Goal: Information Seeking & Learning: Check status

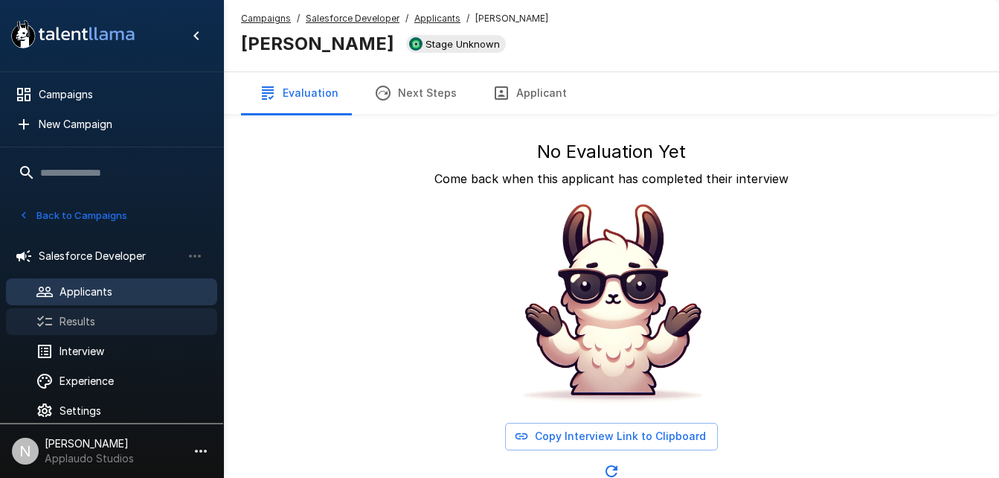
click at [78, 315] on span "Results" at bounding box center [133, 321] width 146 height 15
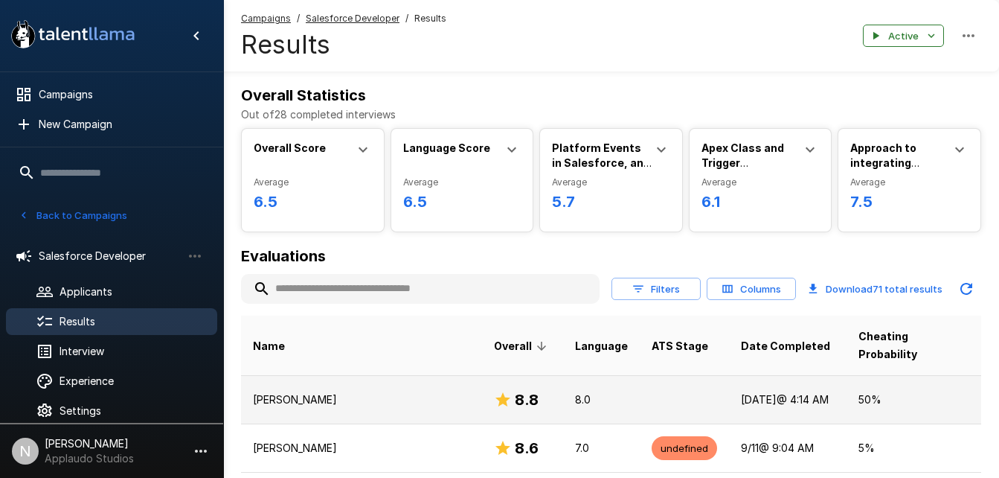
click at [640, 375] on td at bounding box center [684, 399] width 89 height 48
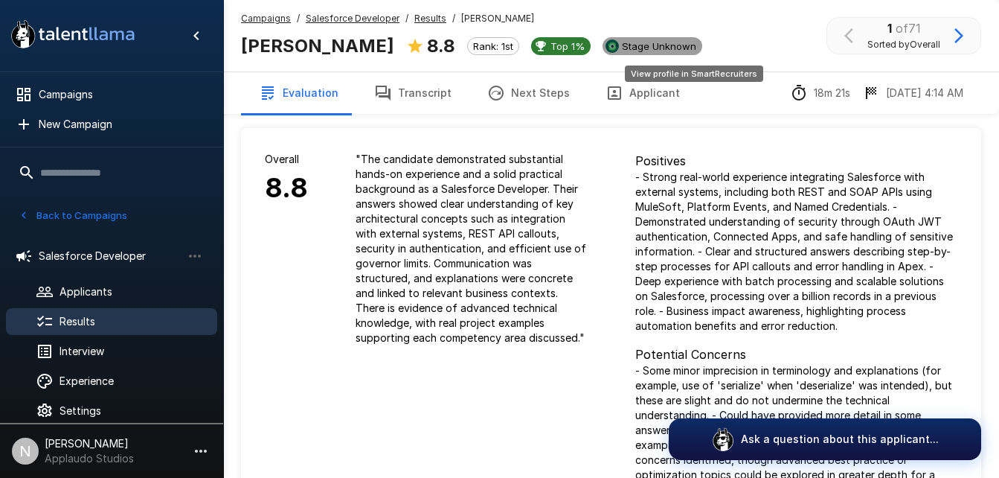
click at [702, 39] on div "Stage Unknown" at bounding box center [653, 46] width 100 height 18
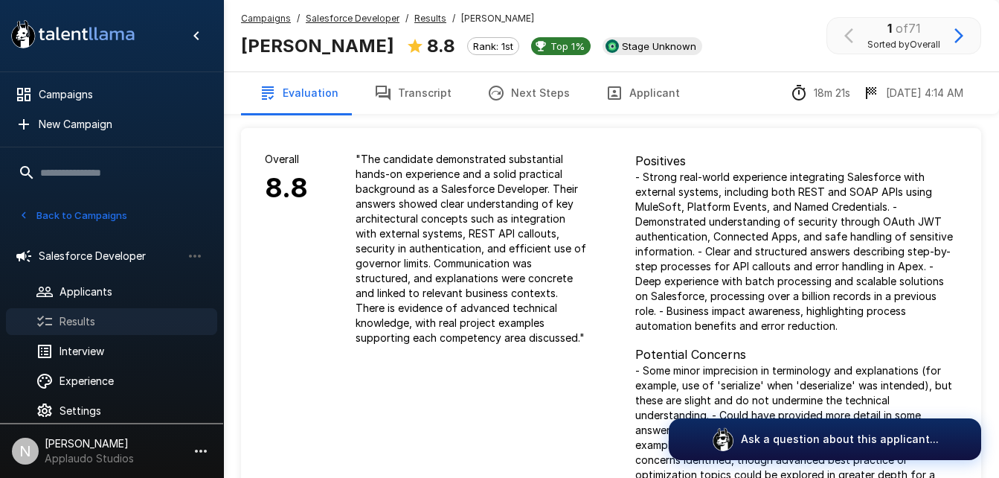
click at [66, 323] on span "Results" at bounding box center [133, 321] width 146 height 15
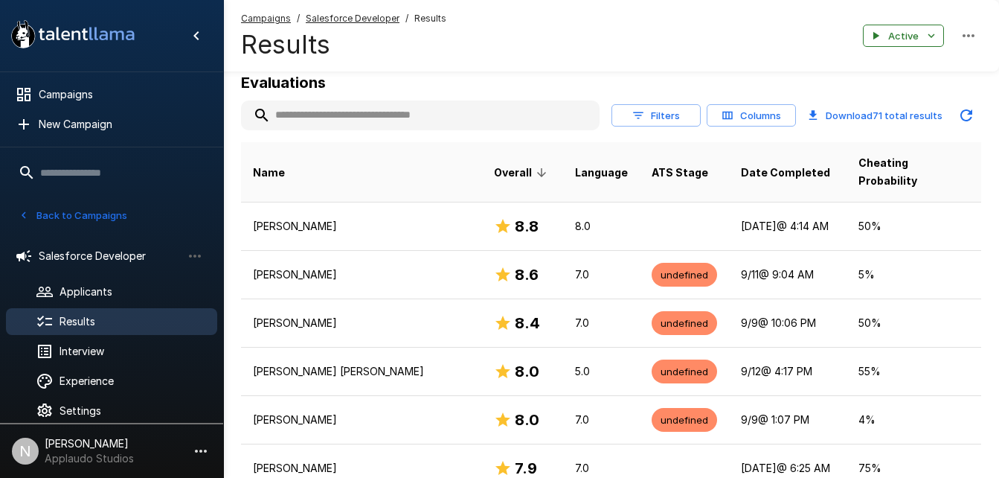
scroll to position [188, 0]
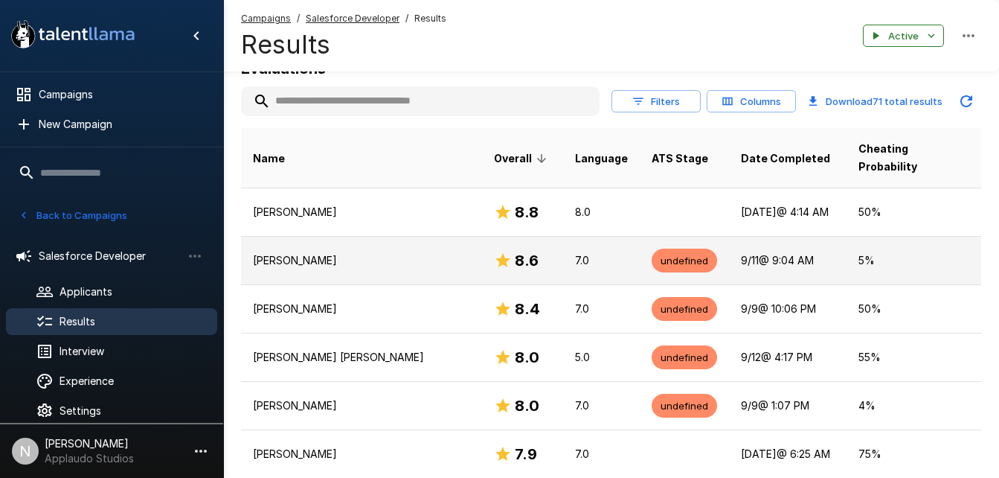
click at [392, 253] on p "[PERSON_NAME]" at bounding box center [361, 260] width 217 height 15
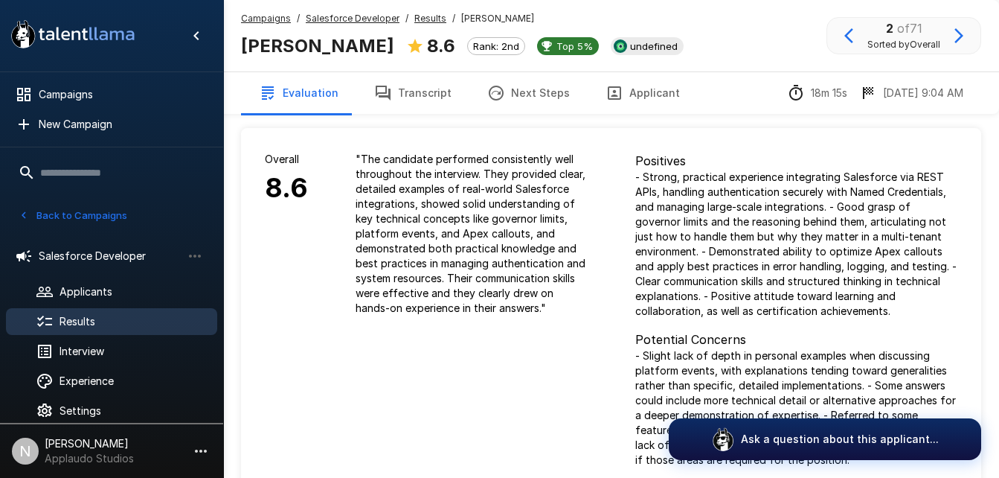
click at [643, 36] on div "[PERSON_NAME] 8.6 Rank: 2nd Top 5% undefined" at bounding box center [462, 44] width 443 height 31
click at [624, 43] on span "undefined" at bounding box center [654, 46] width 60 height 12
click at [124, 323] on span "Results" at bounding box center [133, 321] width 146 height 15
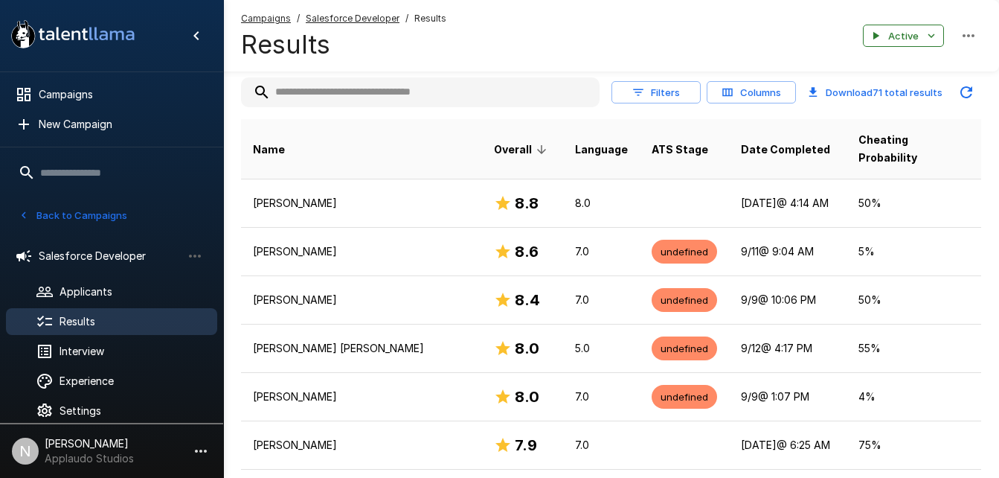
scroll to position [197, 0]
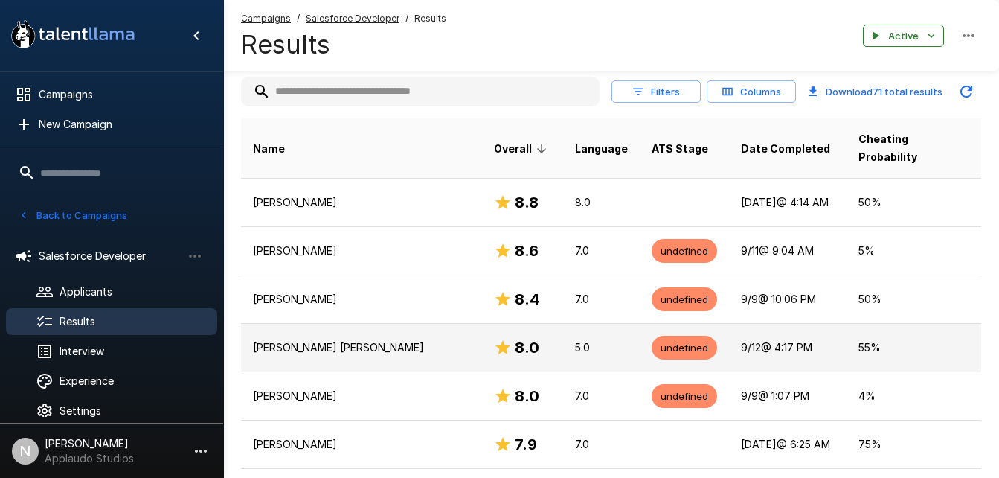
click at [416, 340] on p "[PERSON_NAME] [PERSON_NAME]" at bounding box center [361, 347] width 217 height 15
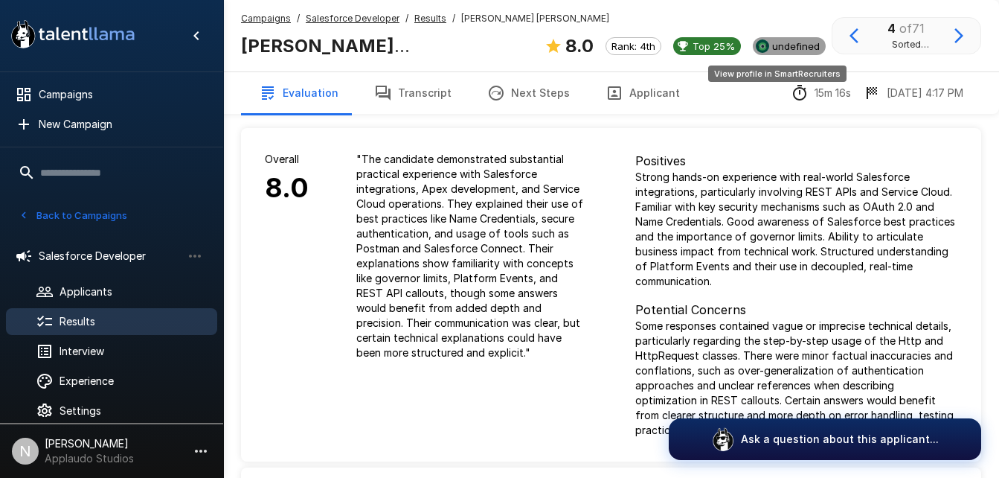
click at [766, 47] on span "undefined" at bounding box center [796, 46] width 60 height 12
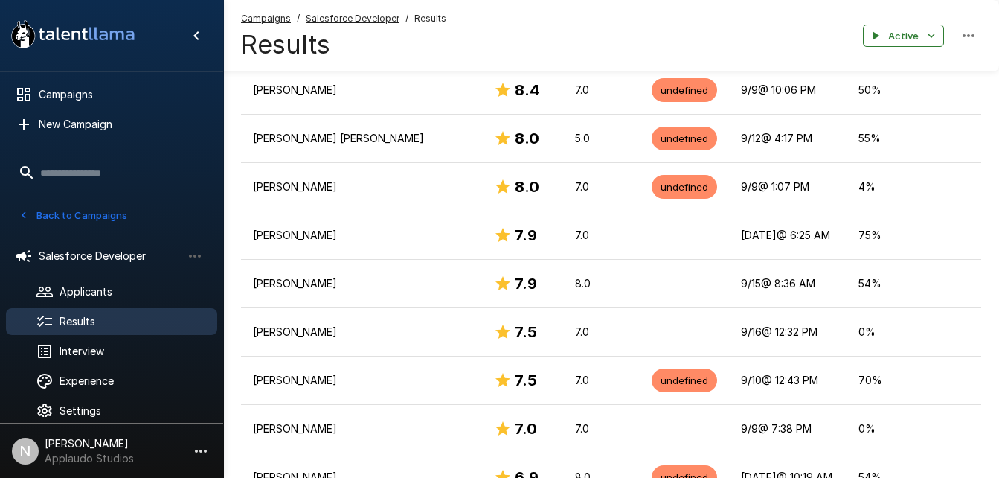
scroll to position [408, 0]
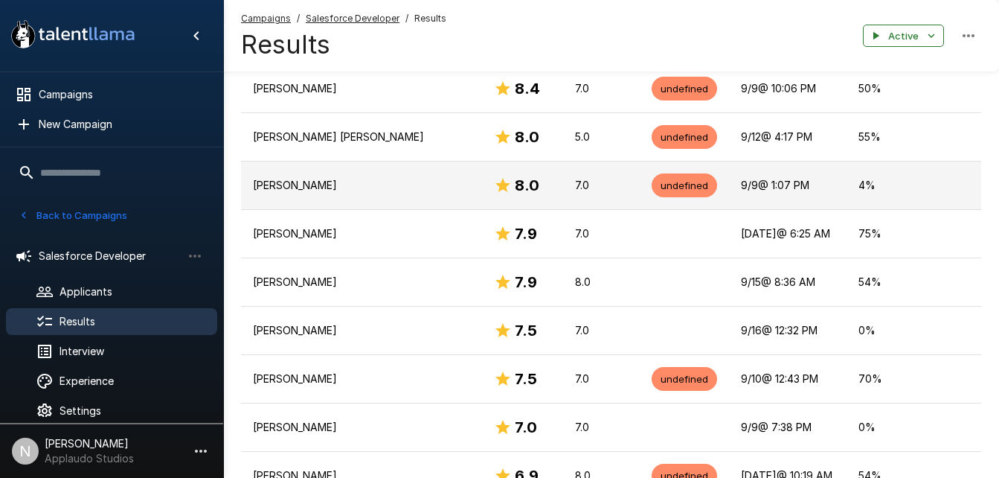
click at [393, 185] on td "[PERSON_NAME]" at bounding box center [361, 185] width 241 height 48
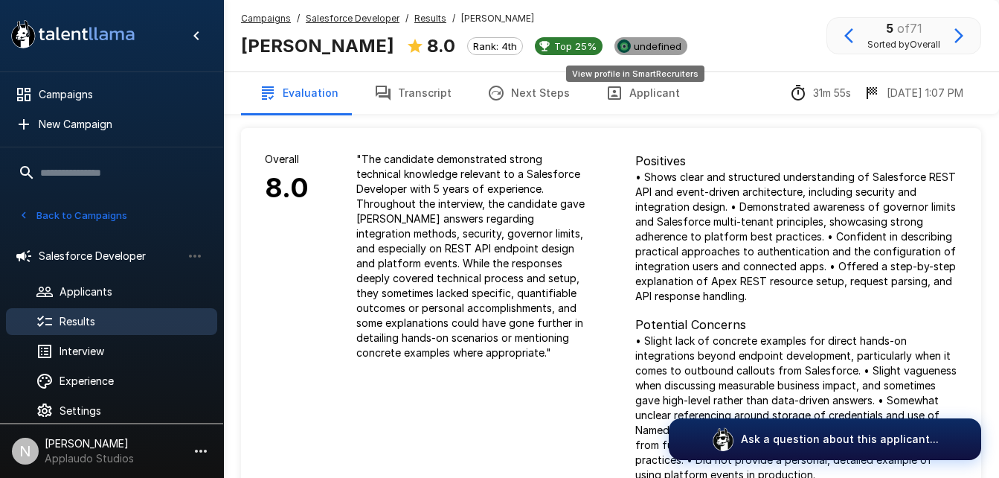
click at [645, 37] on div "undefined" at bounding box center [651, 46] width 73 height 18
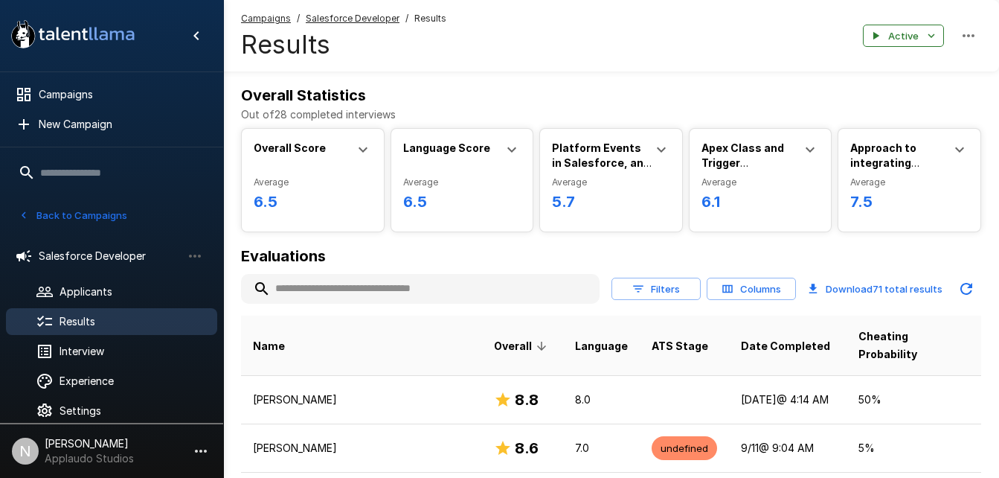
scroll to position [408, 0]
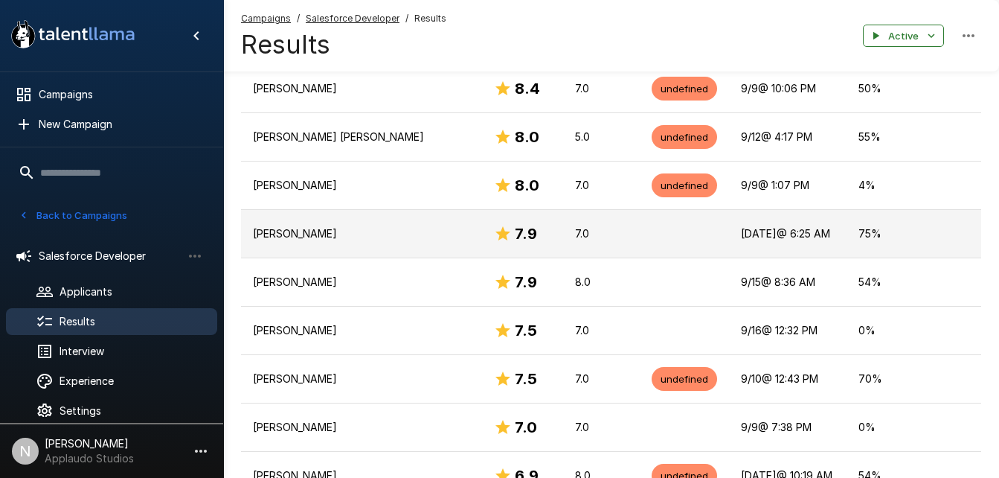
click at [353, 209] on td "[PERSON_NAME]" at bounding box center [361, 233] width 241 height 48
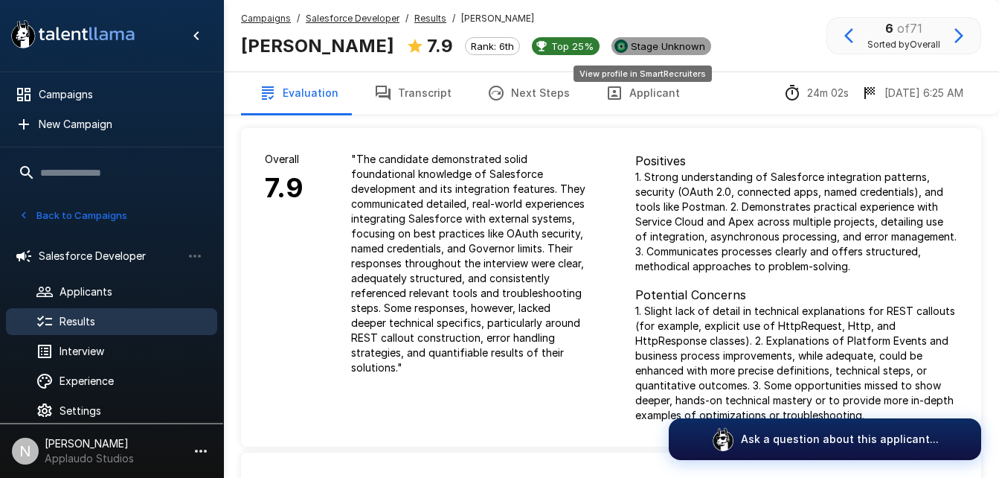
click at [673, 51] on span "Stage Unknown" at bounding box center [668, 46] width 86 height 12
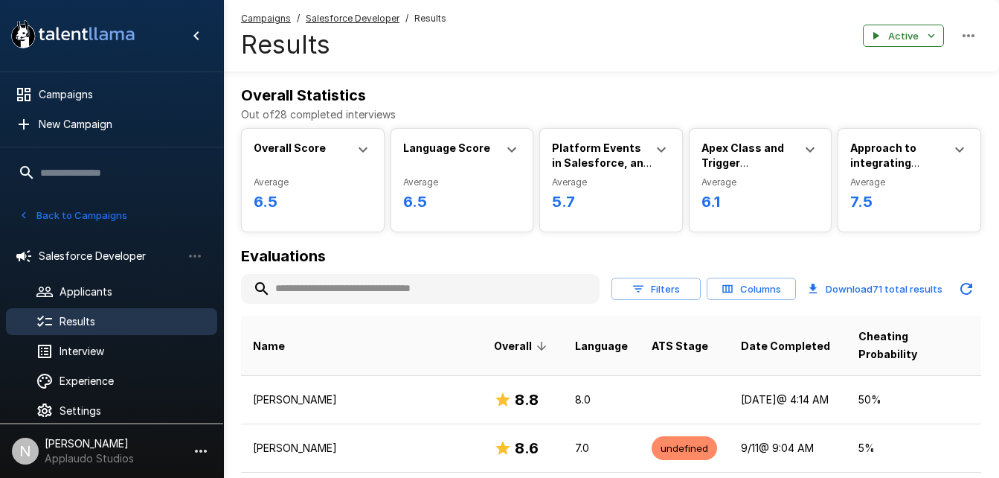
scroll to position [408, 0]
